Goal: Task Accomplishment & Management: Manage account settings

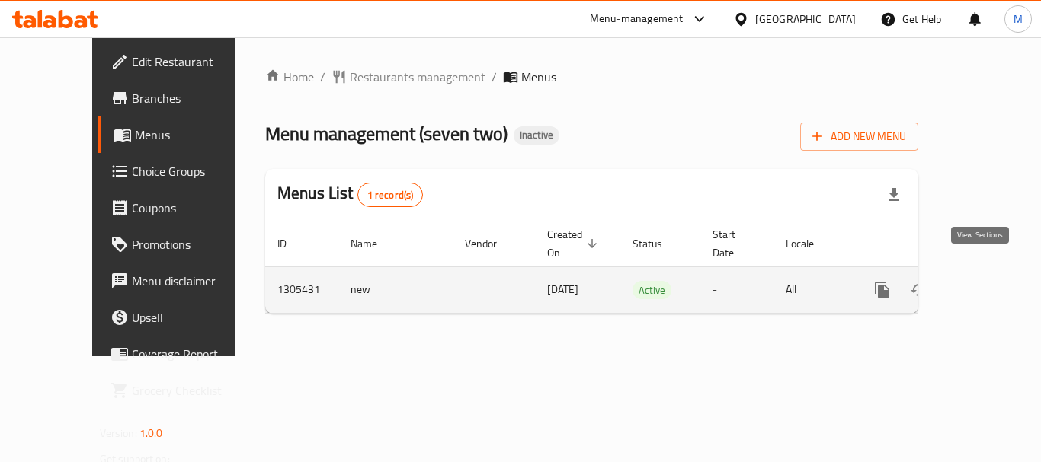
click at [991, 272] on link "enhanced table" at bounding box center [992, 290] width 37 height 37
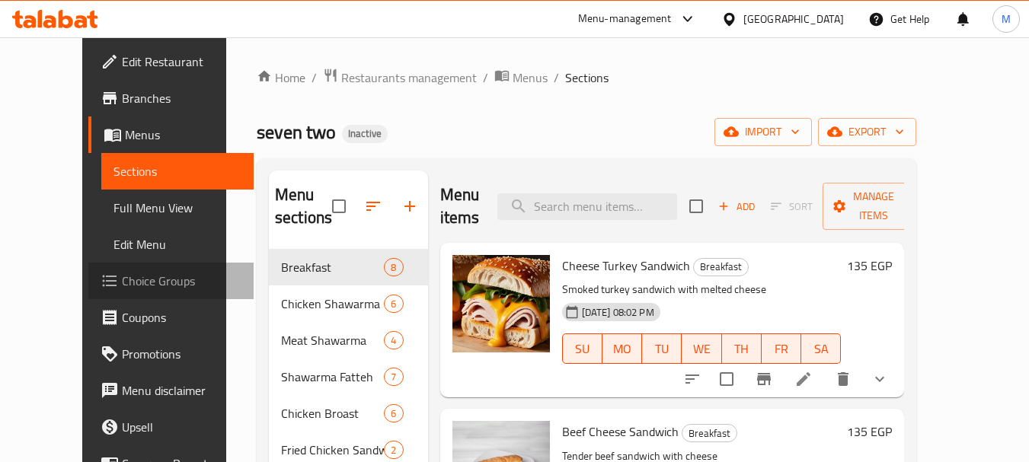
click at [122, 285] on span "Choice Groups" at bounding box center [182, 281] width 120 height 18
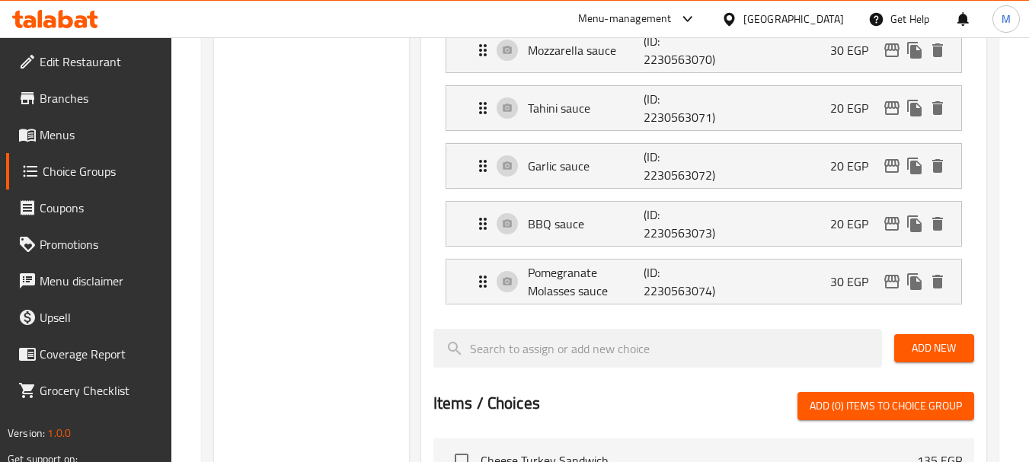
scroll to position [609, 0]
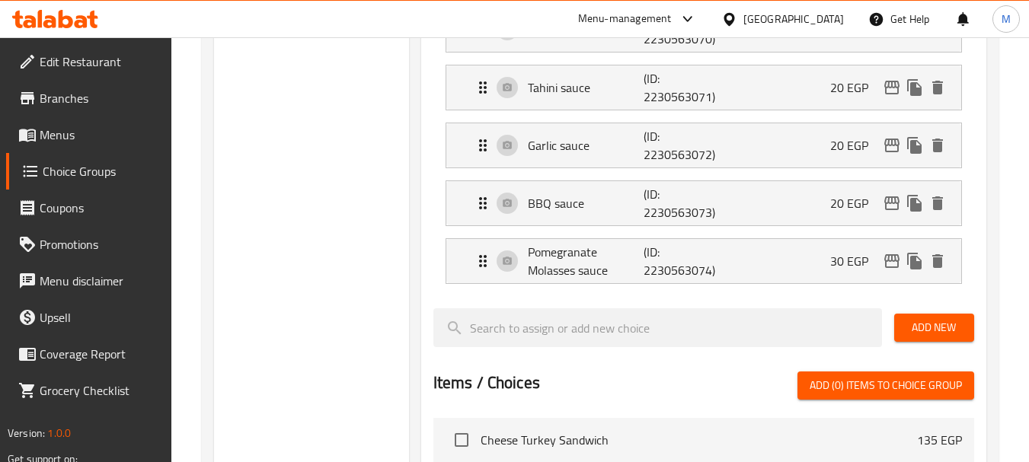
click at [744, 18] on div at bounding box center [732, 19] width 22 height 17
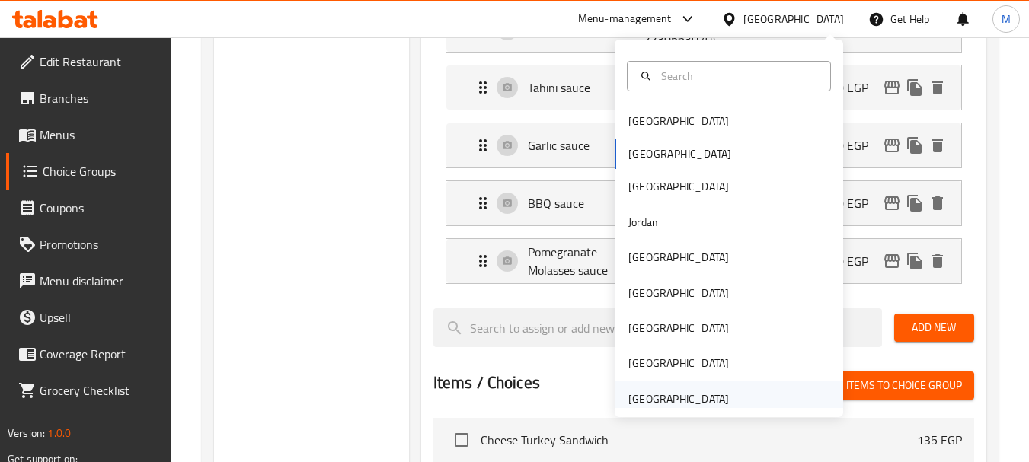
click at [674, 394] on div "[GEOGRAPHIC_DATA]" at bounding box center [679, 399] width 101 height 17
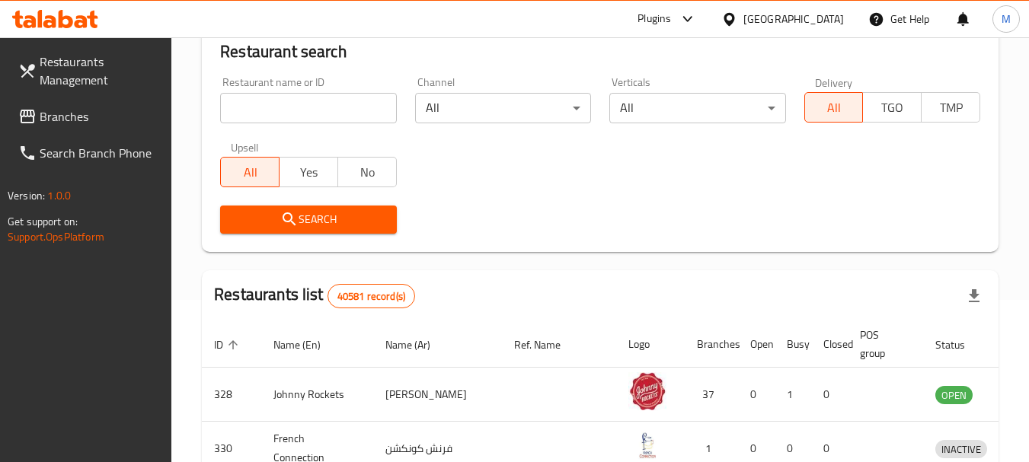
scroll to position [152, 0]
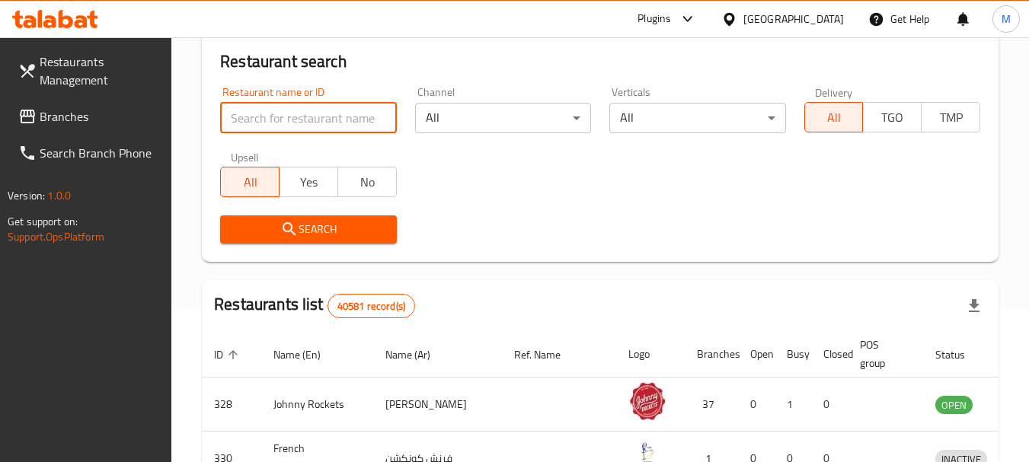
paste input "LABA GALBEK CAFE"
type input "LABA GALBEK CAFE"
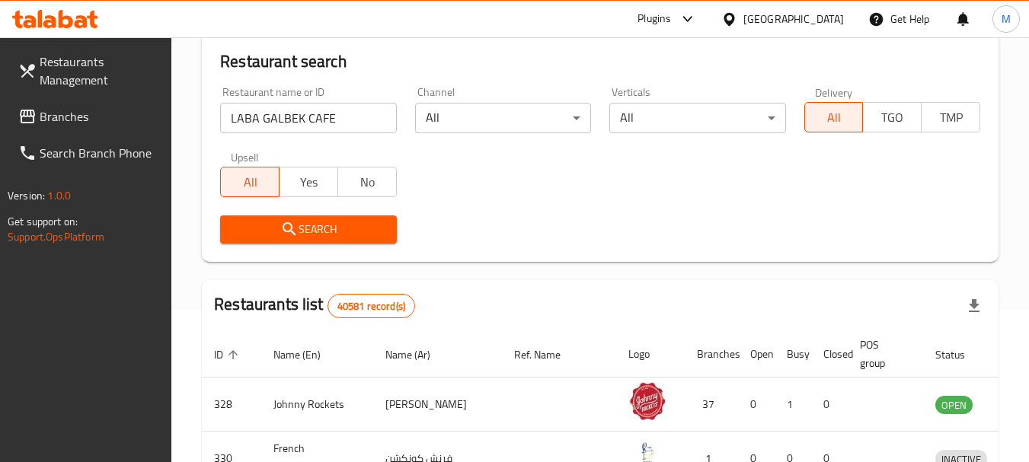
click at [306, 225] on span "Search" at bounding box center [308, 229] width 152 height 19
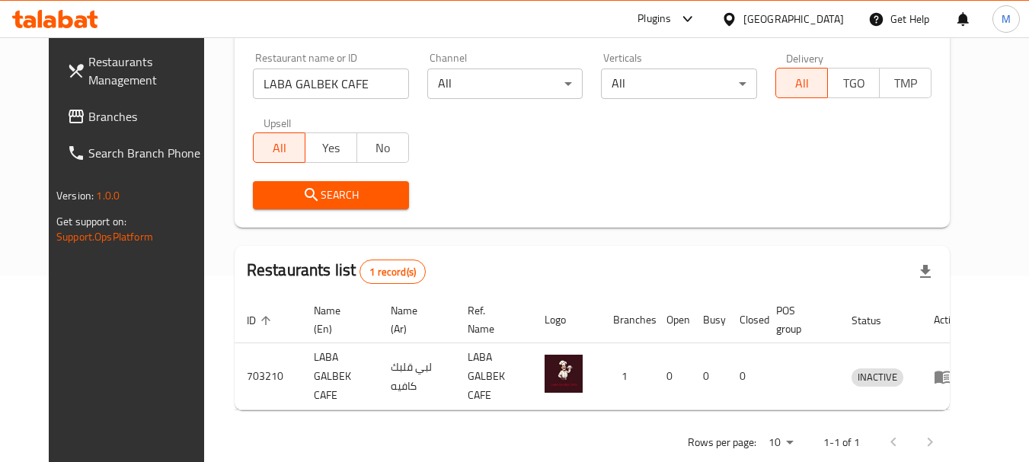
scroll to position [204, 0]
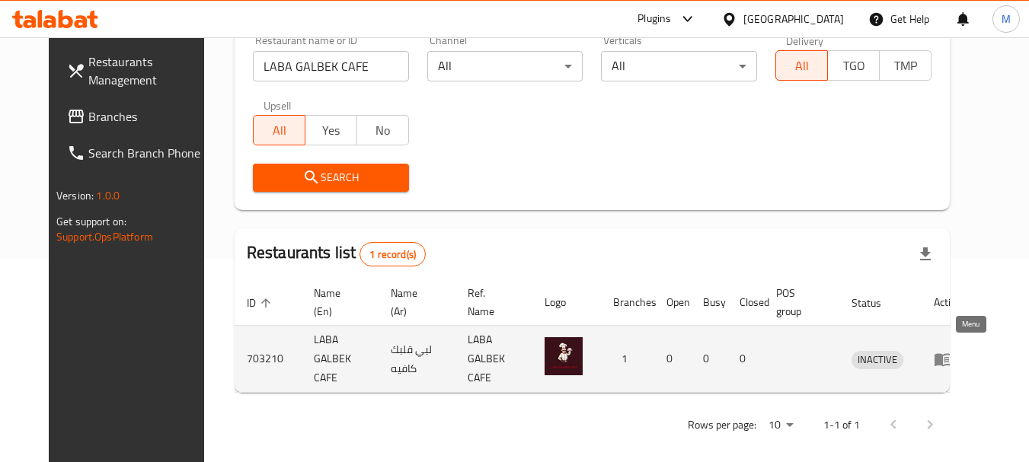
click at [952, 350] on icon "enhanced table" at bounding box center [943, 359] width 18 height 18
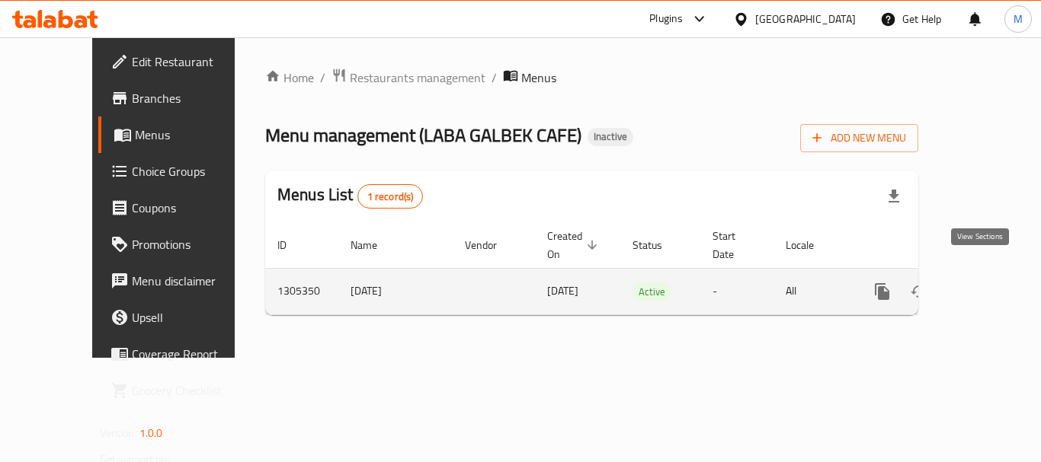
click at [986, 283] on icon "enhanced table" at bounding box center [992, 292] width 18 height 18
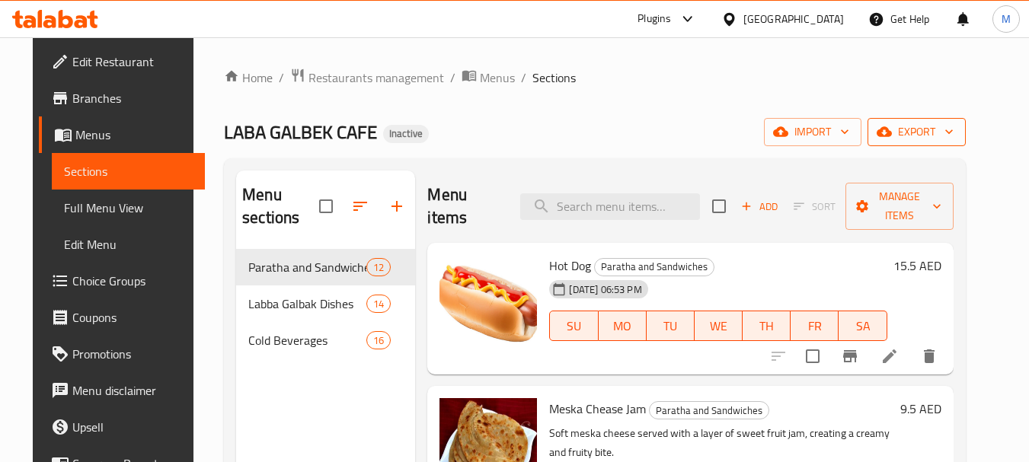
click at [942, 128] on span "export" at bounding box center [917, 132] width 74 height 19
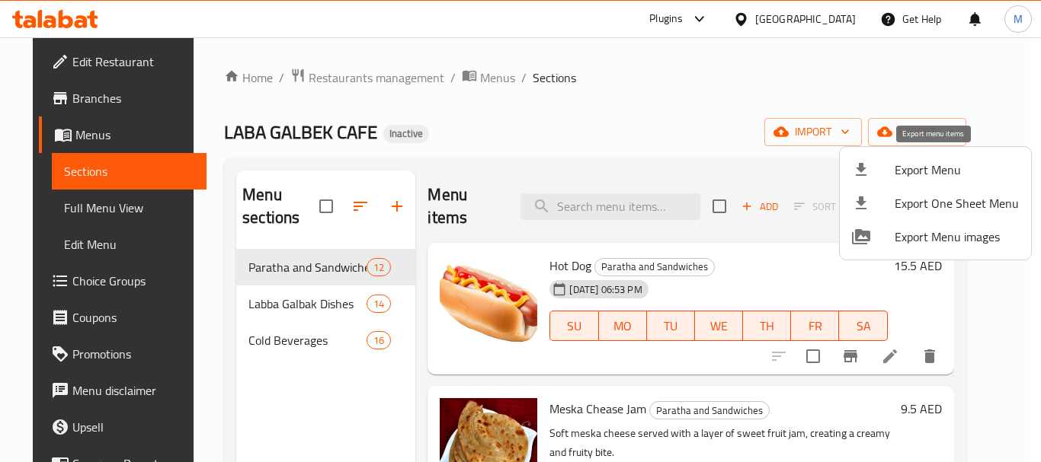
click at [925, 168] on span "Export Menu" at bounding box center [956, 170] width 124 height 18
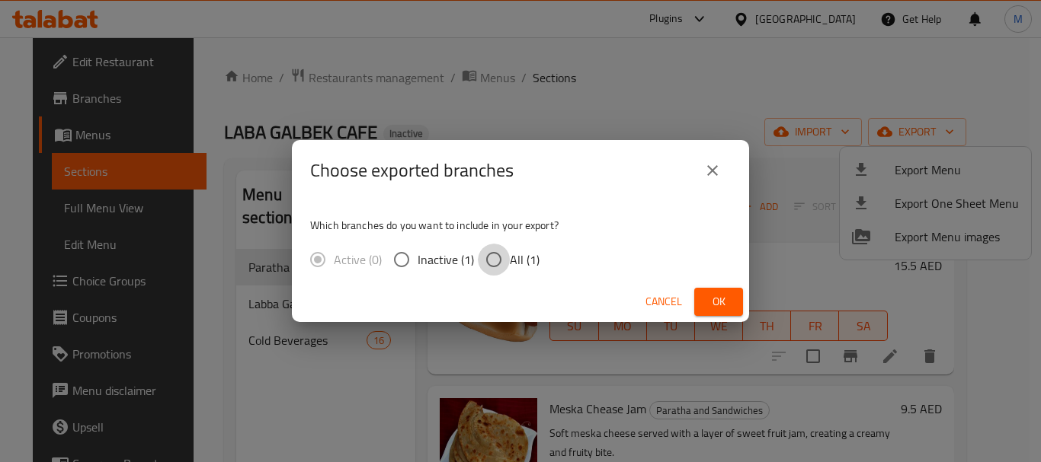
click at [491, 264] on input "All (1)" at bounding box center [494, 260] width 32 height 32
radio input "true"
click at [699, 301] on button "Ok" at bounding box center [718, 302] width 49 height 28
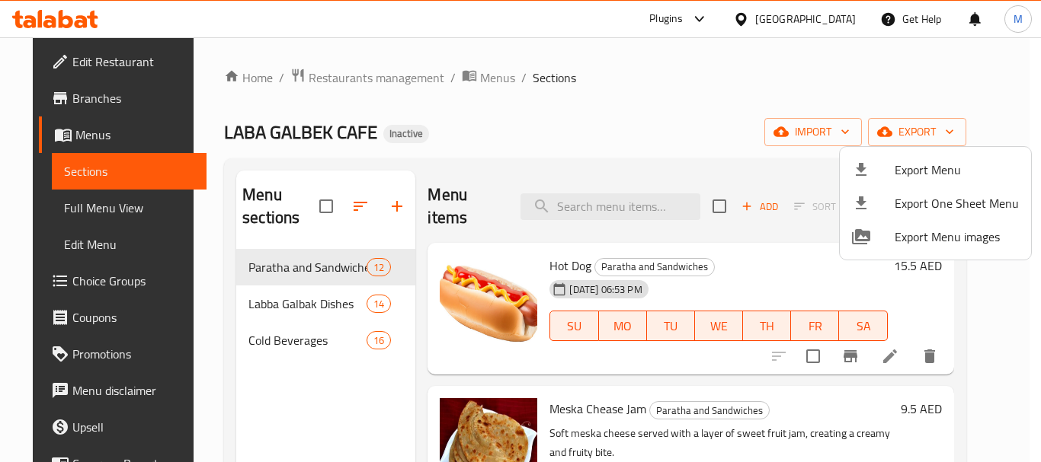
click at [598, 360] on div at bounding box center [520, 231] width 1041 height 462
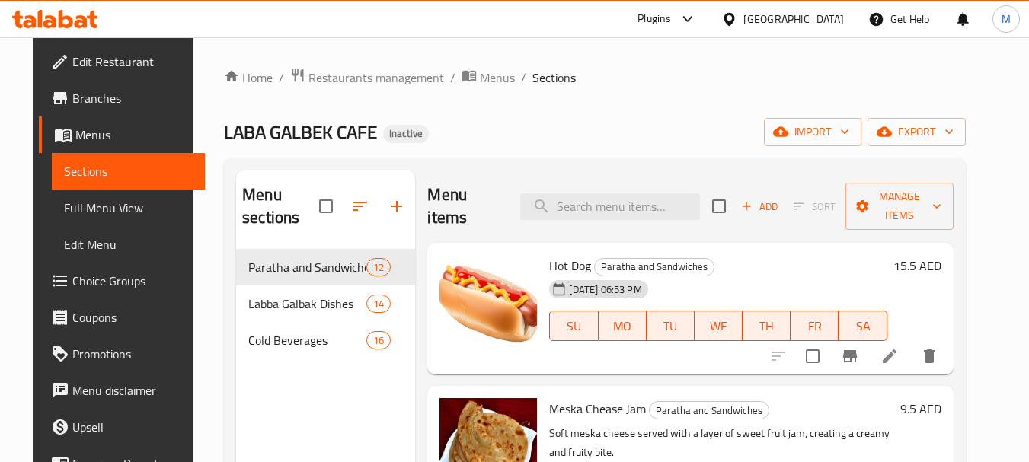
click at [88, 58] on span "Edit Restaurant" at bounding box center [132, 62] width 120 height 18
